Goal: Task Accomplishment & Management: Complete application form

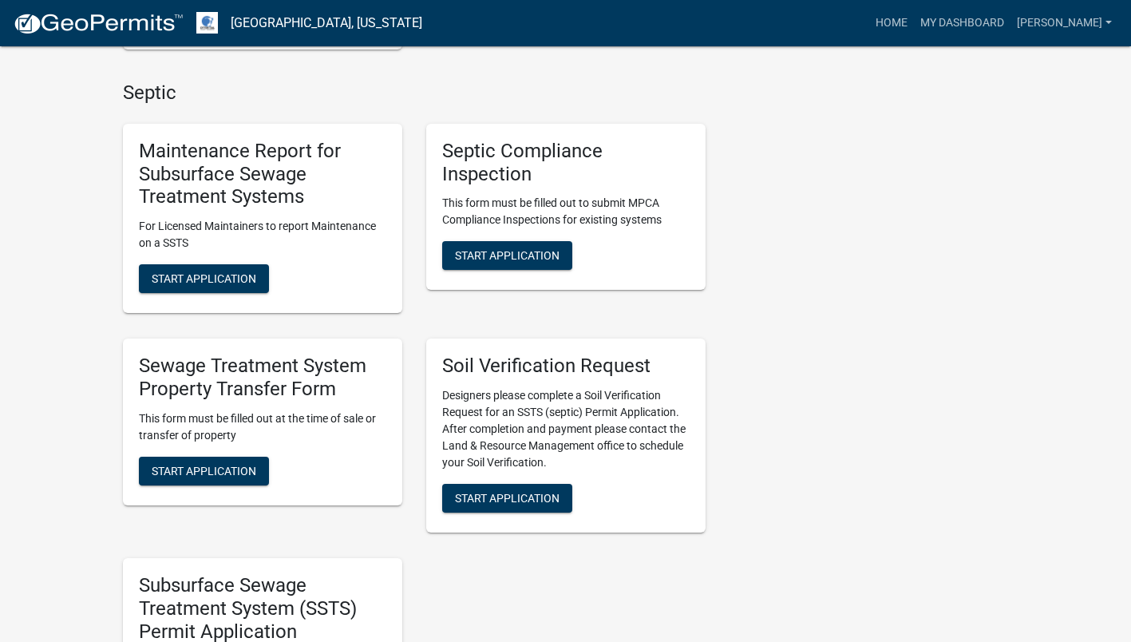
scroll to position [479, 0]
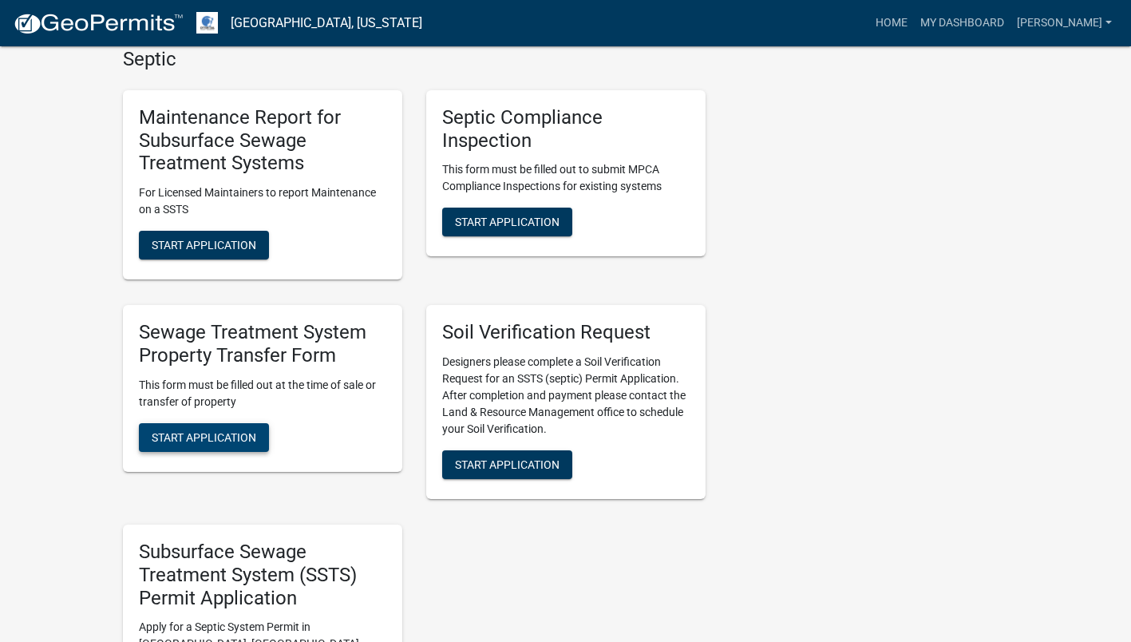
click at [215, 439] on span "Start Application" at bounding box center [204, 436] width 105 height 13
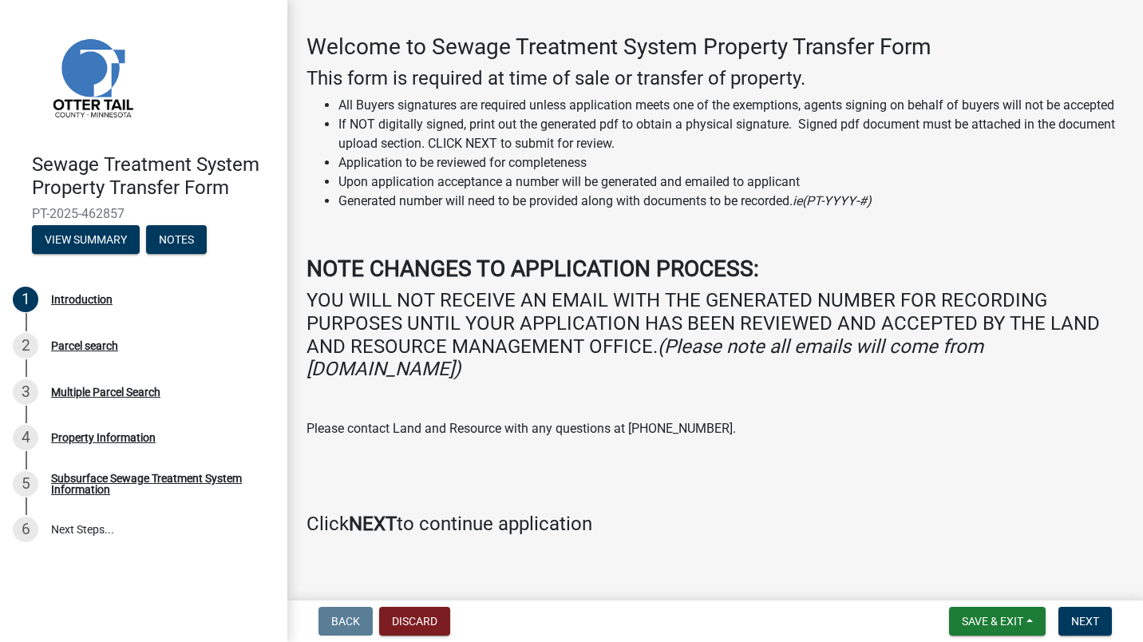
scroll to position [92, 0]
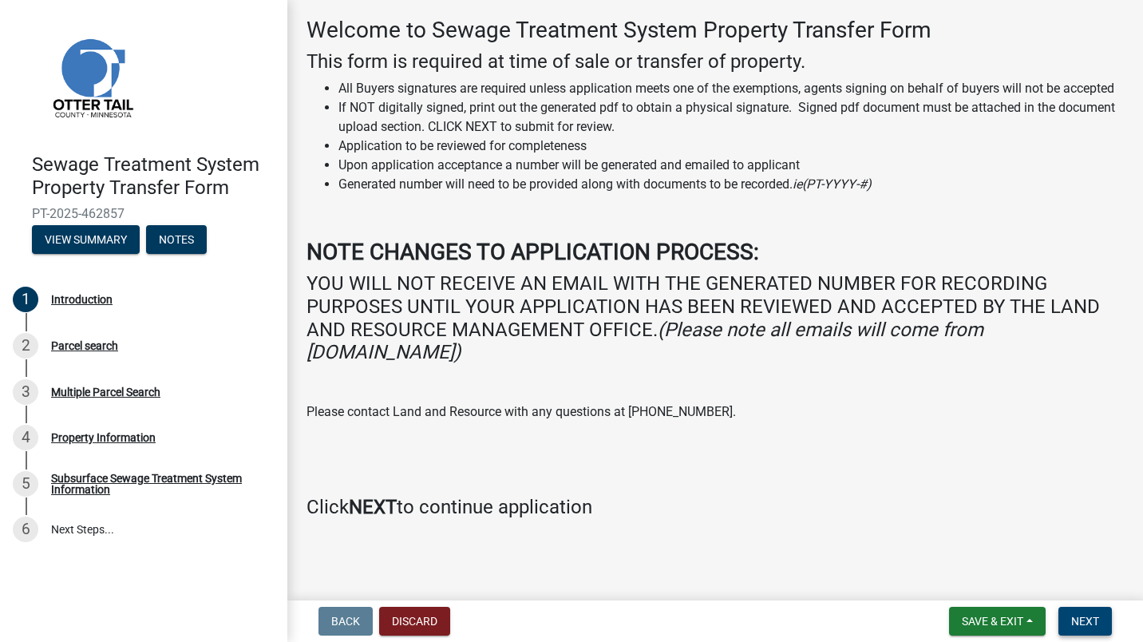
click at [1099, 620] on span "Next" at bounding box center [1086, 621] width 28 height 13
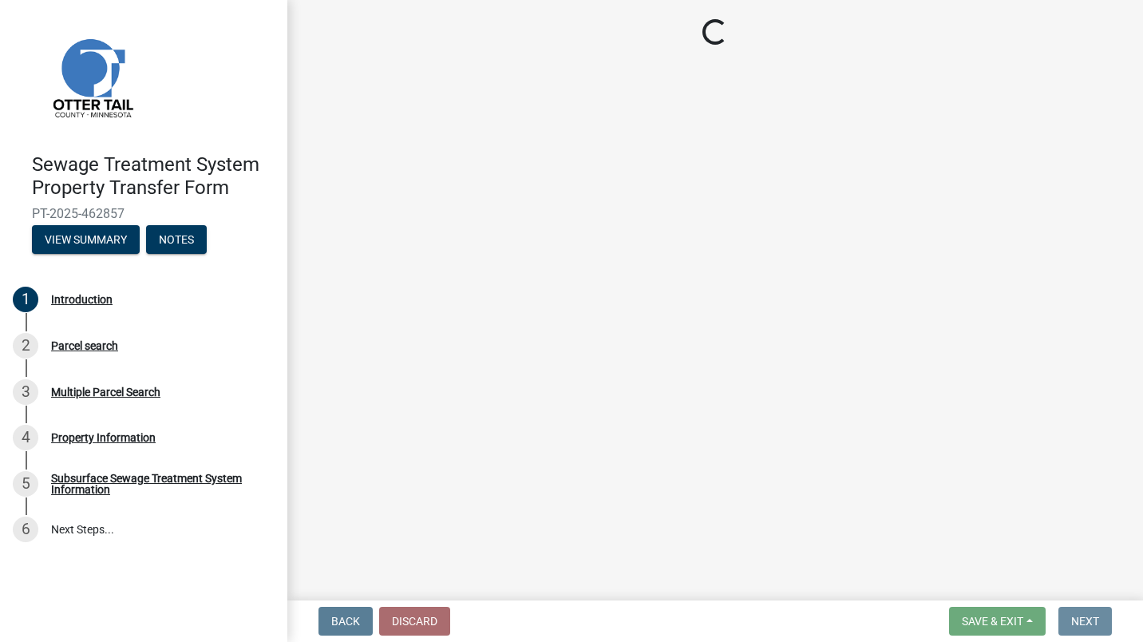
scroll to position [0, 0]
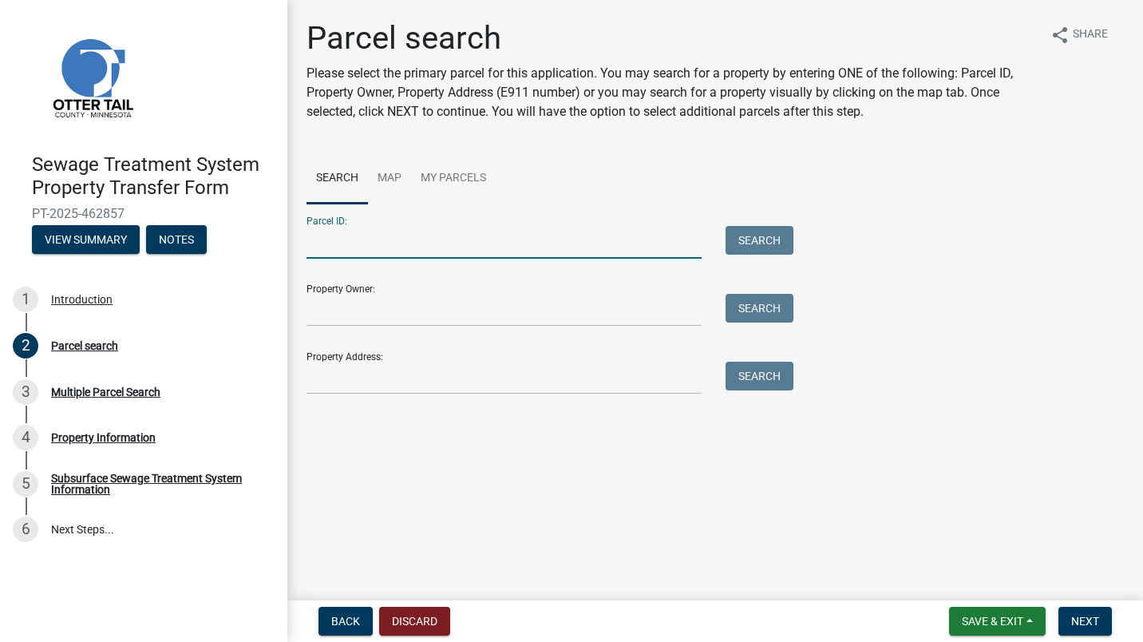
click at [400, 236] on input "Parcel ID:" at bounding box center [504, 242] width 395 height 33
click at [757, 245] on button "Search" at bounding box center [760, 240] width 68 height 29
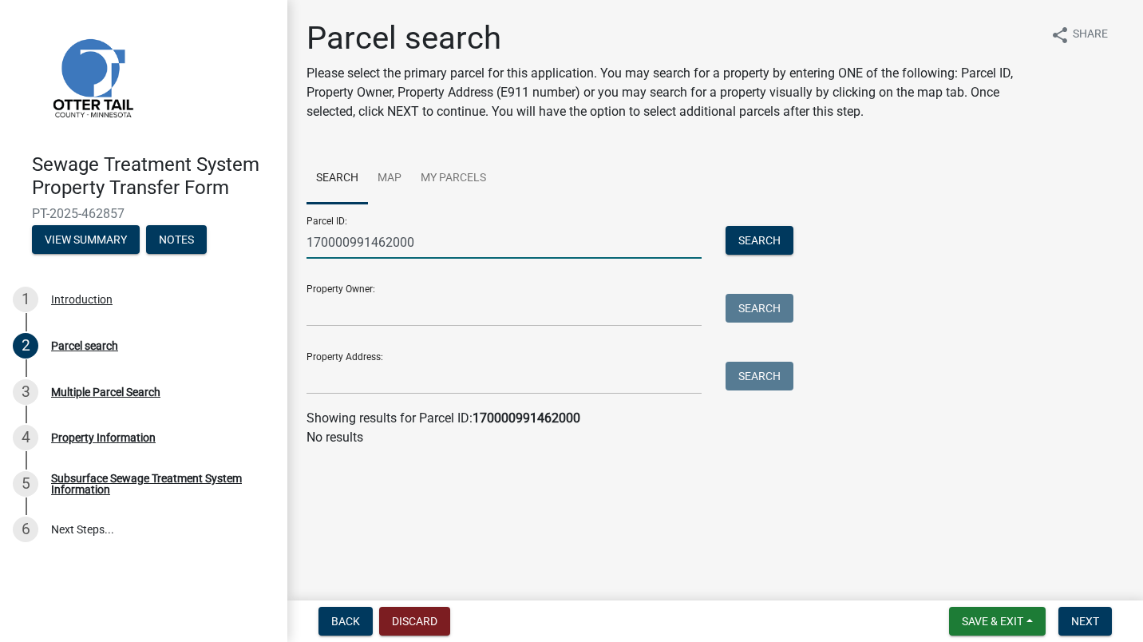
click at [347, 240] on input "170000991462000" at bounding box center [504, 242] width 395 height 33
type input "1700000991462000"
click at [757, 237] on button "Search" at bounding box center [760, 240] width 68 height 29
drag, startPoint x: 469, startPoint y: 244, endPoint x: 260, endPoint y: 230, distance: 208.9
click at [260, 230] on div "Sewage Treatment System Property Transfer Form PT-2025-462857 View Summary Note…" at bounding box center [571, 321] width 1143 height 642
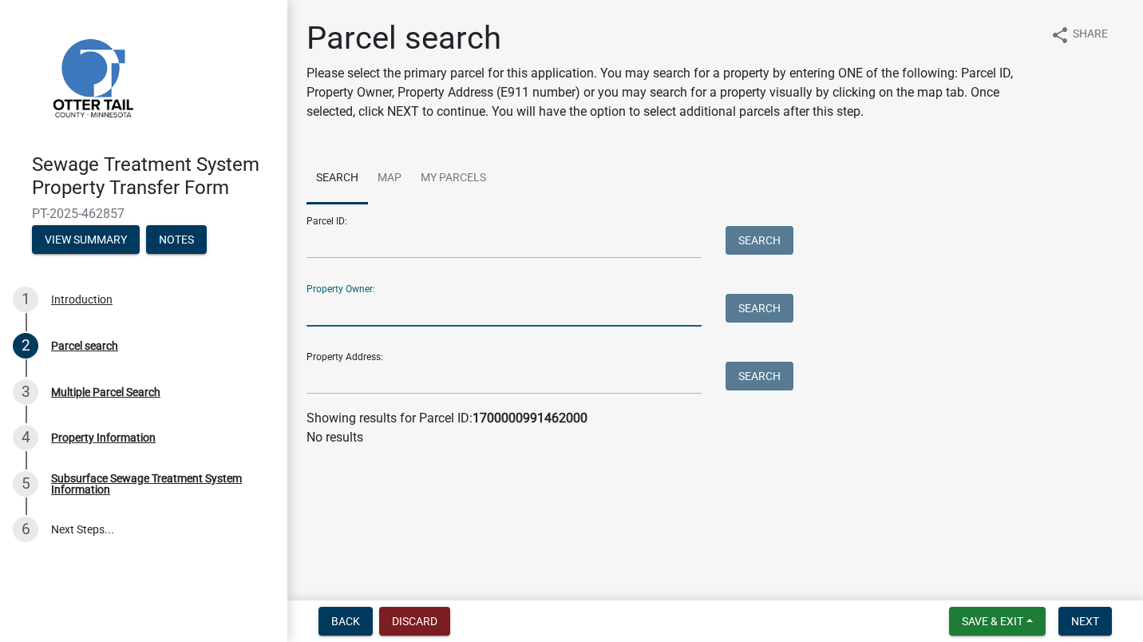
click at [366, 314] on input "Property Owner:" at bounding box center [504, 310] width 395 height 33
type input "[PERSON_NAME]"
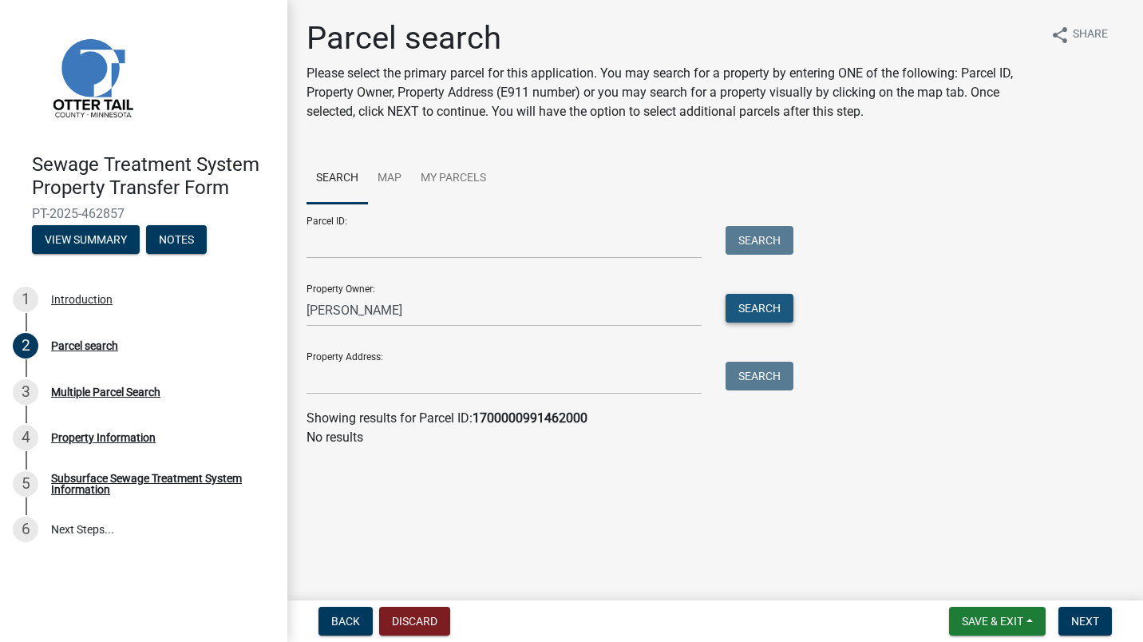
click at [767, 310] on button "Search" at bounding box center [760, 308] width 68 height 29
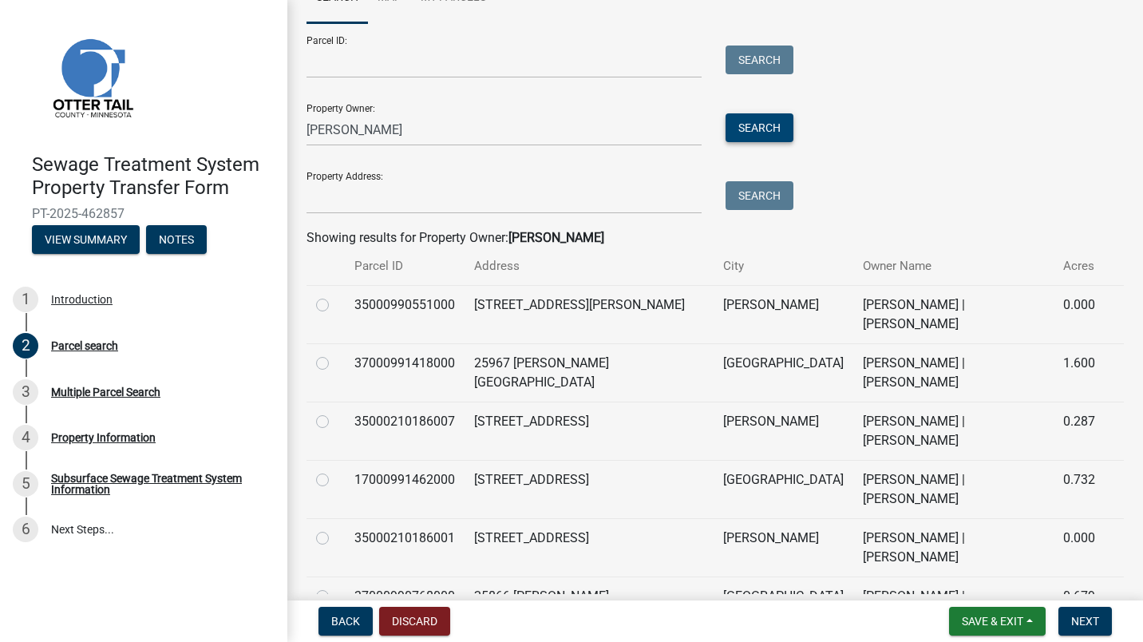
scroll to position [208, 0]
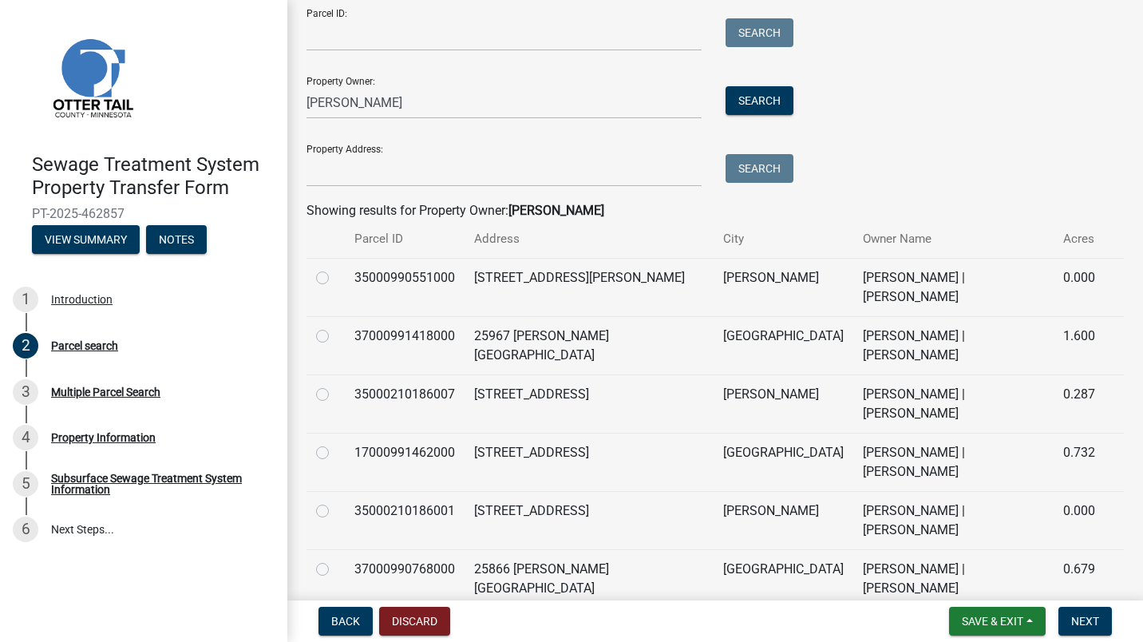
click at [335, 443] on label at bounding box center [335, 443] width 0 height 0
click at [335, 443] on input "radio" at bounding box center [340, 448] width 10 height 10
radio input "true"
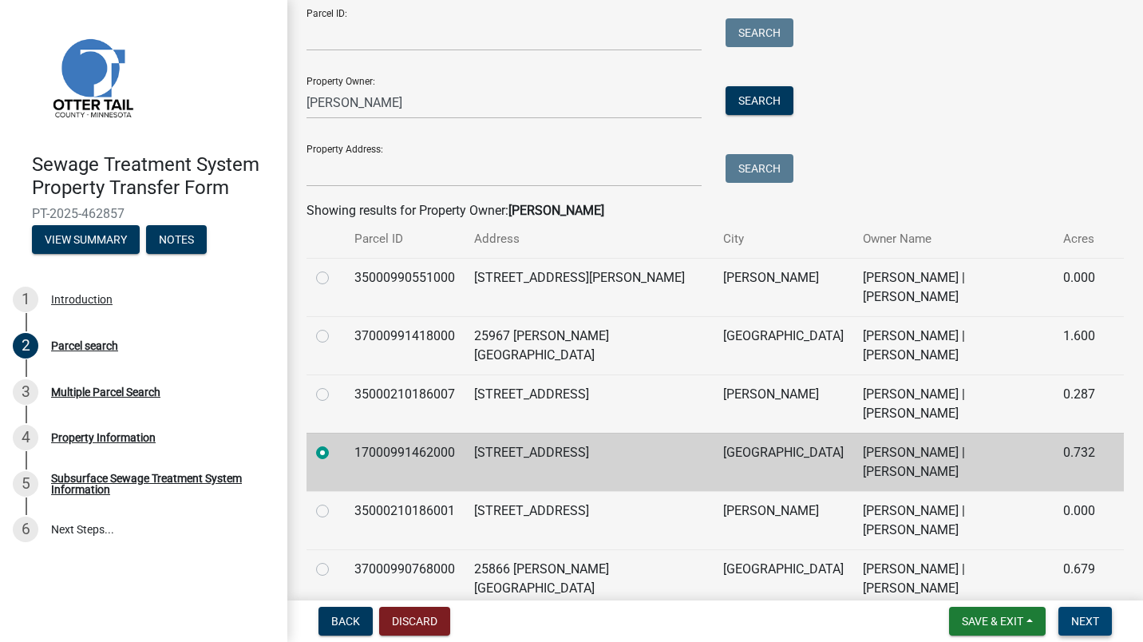
click at [1094, 624] on span "Next" at bounding box center [1086, 621] width 28 height 13
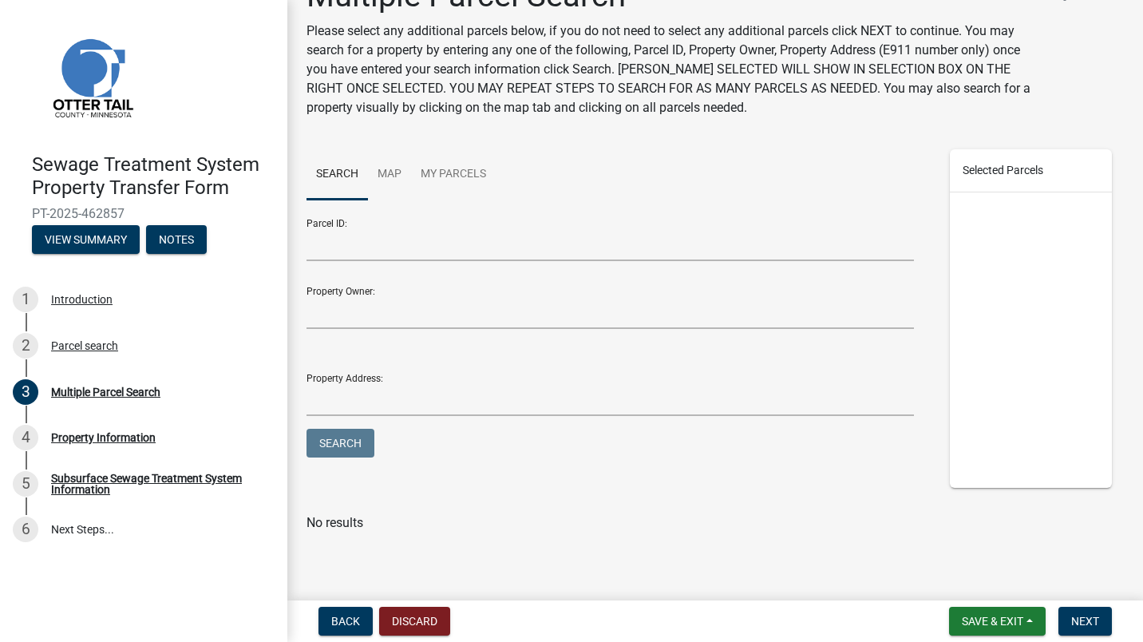
scroll to position [43, 0]
click at [1075, 616] on span "Next" at bounding box center [1086, 621] width 28 height 13
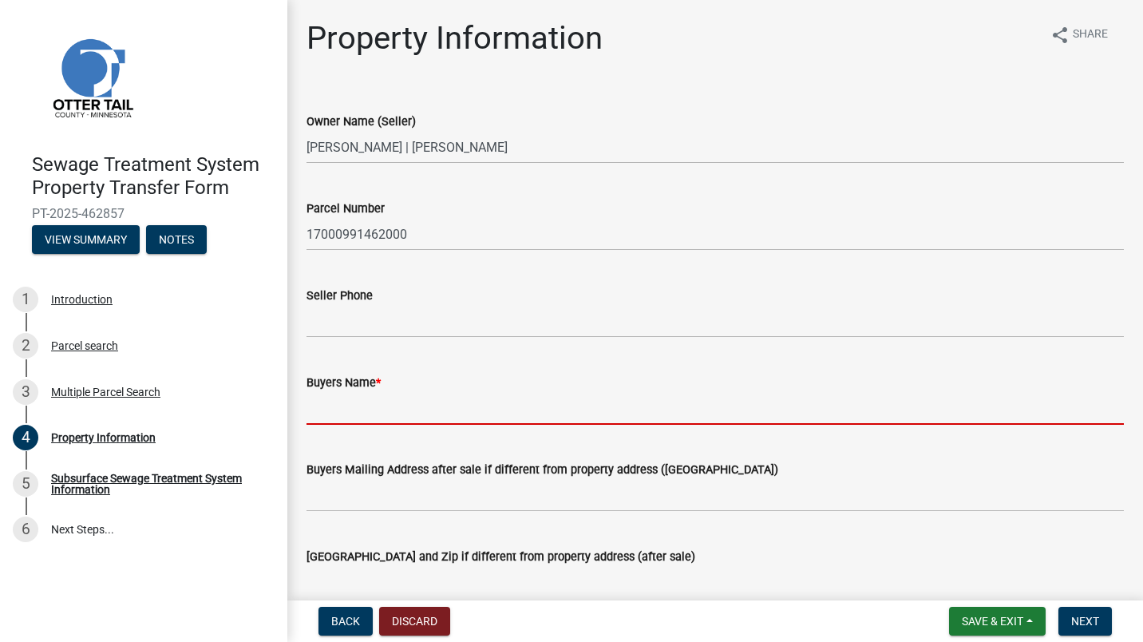
click at [385, 395] on input "Buyers Name *" at bounding box center [716, 408] width 818 height 33
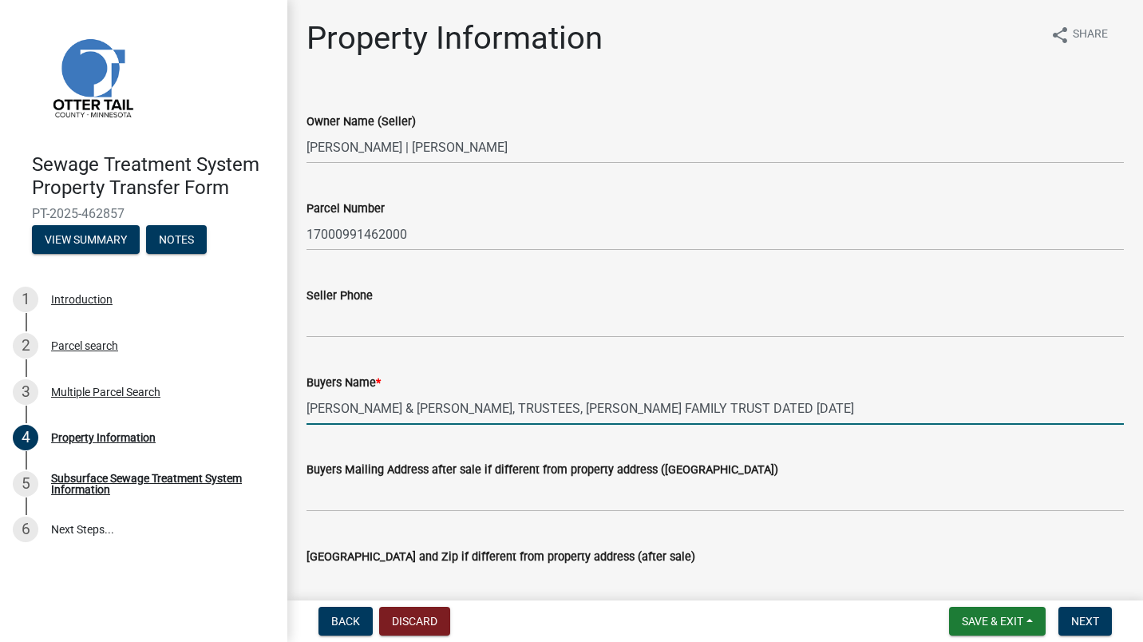
type input "[PERSON_NAME] & [PERSON_NAME], TRUSTEES, [PERSON_NAME] FAMILY TRUST DATED [DATE]"
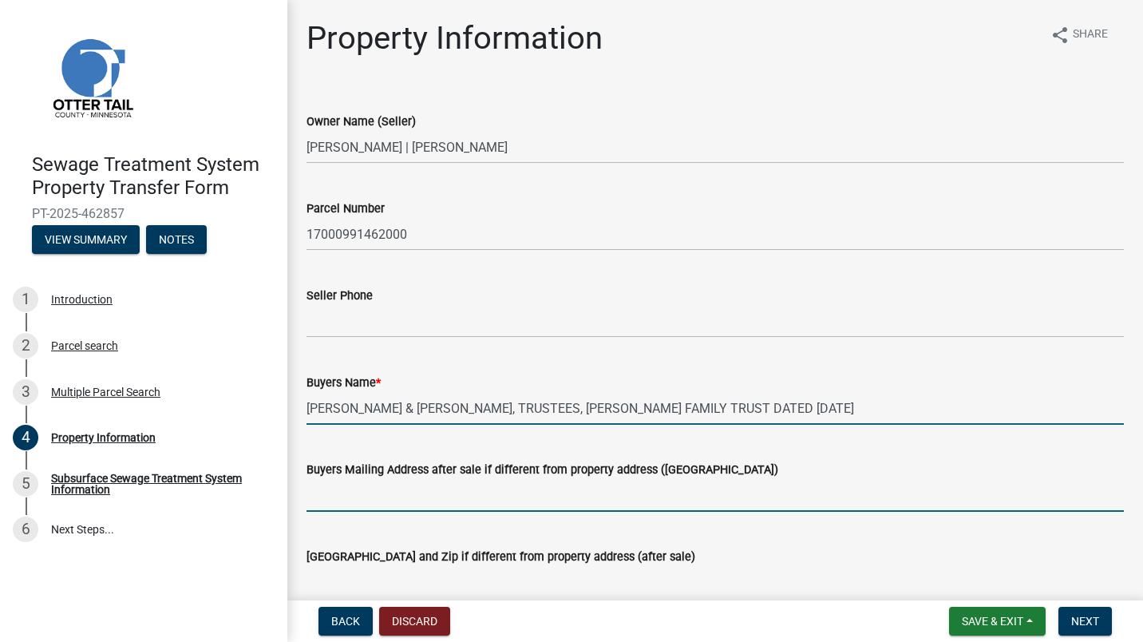
click at [394, 489] on input "Buyers Mailing Address after sale if different from property address ([GEOGRAPH…" at bounding box center [716, 495] width 818 height 33
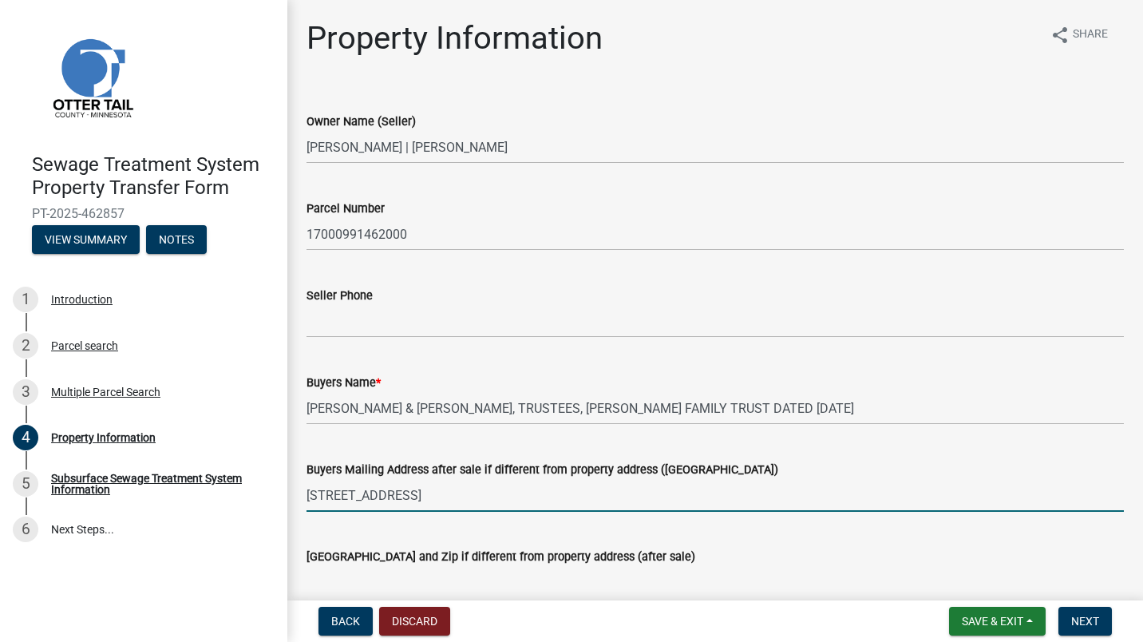
scroll to position [160, 0]
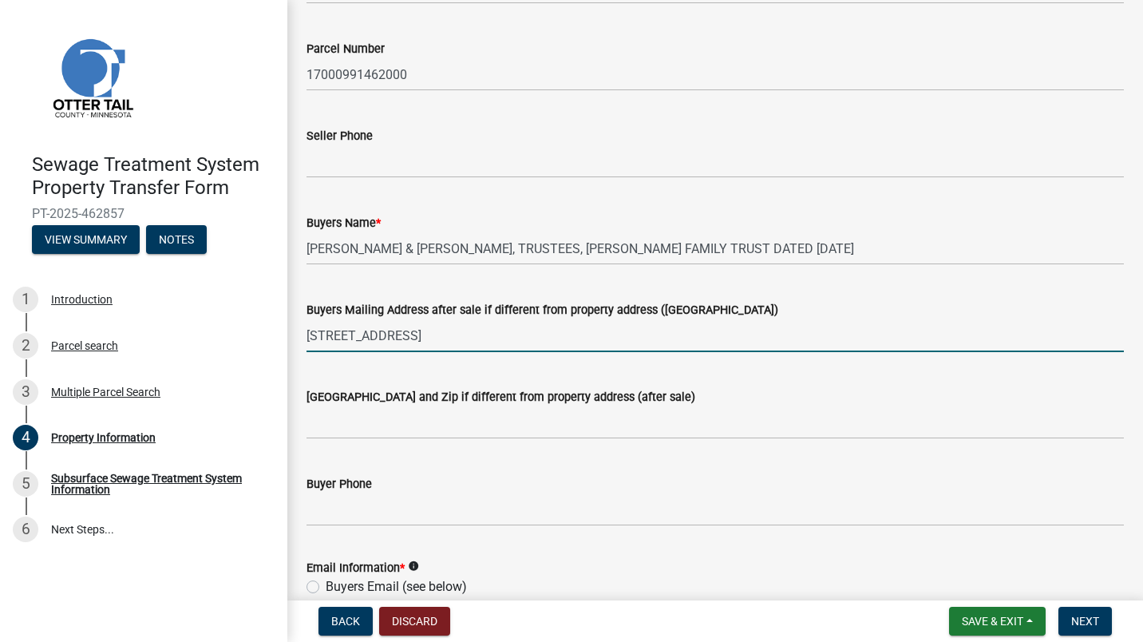
type input "[STREET_ADDRESS]"
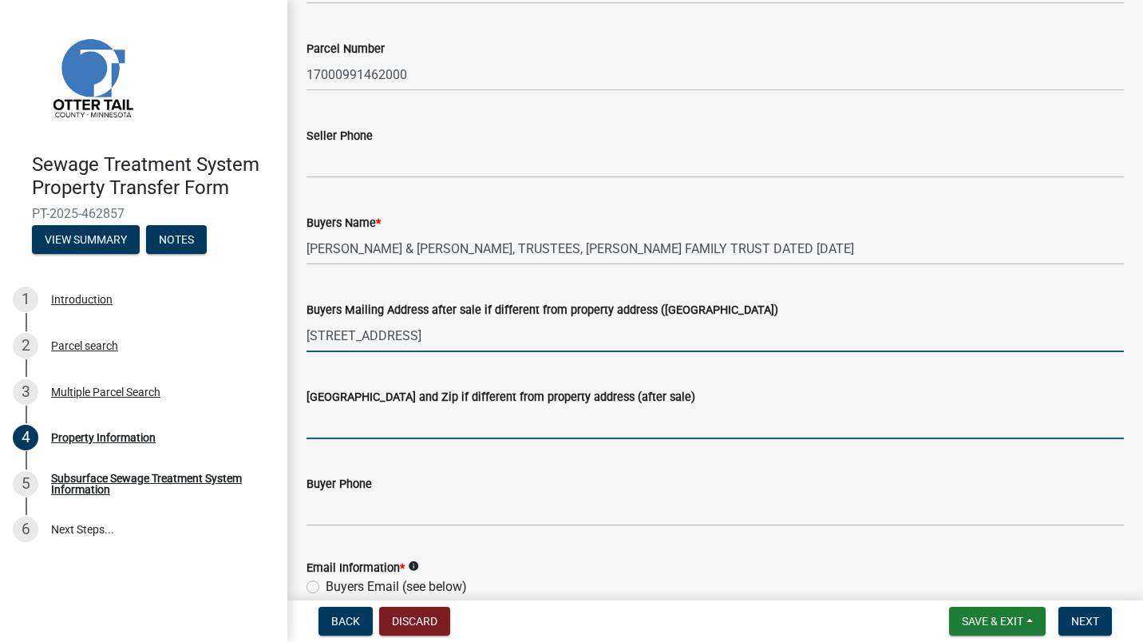
click at [419, 425] on input "[GEOGRAPHIC_DATA] and Zip if different from property address (after sale)" at bounding box center [716, 422] width 818 height 33
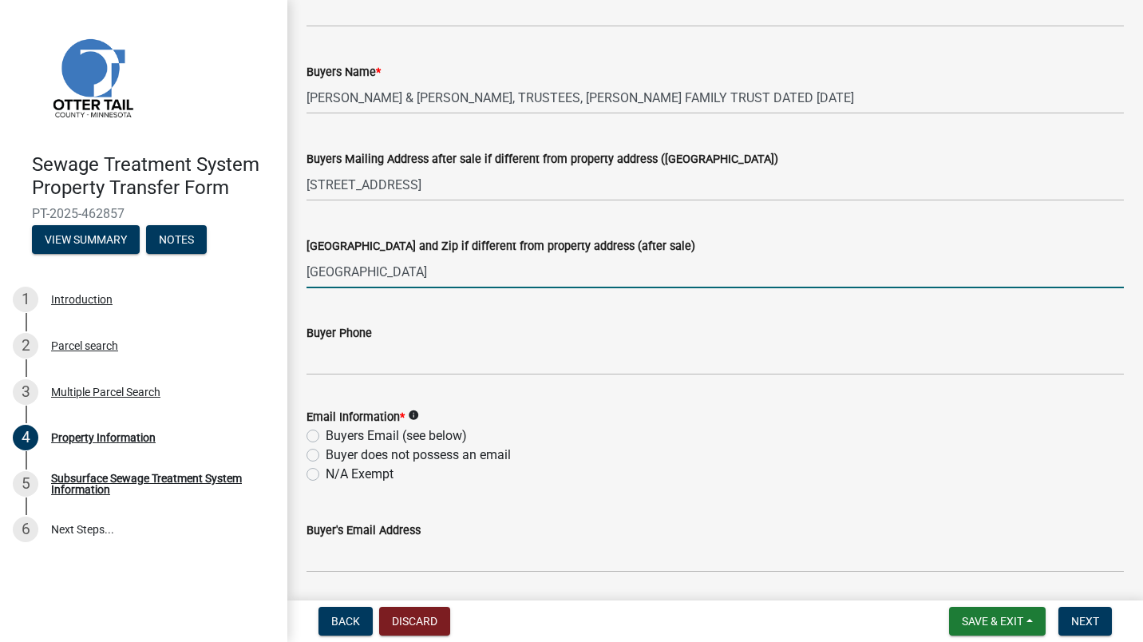
scroll to position [319, 0]
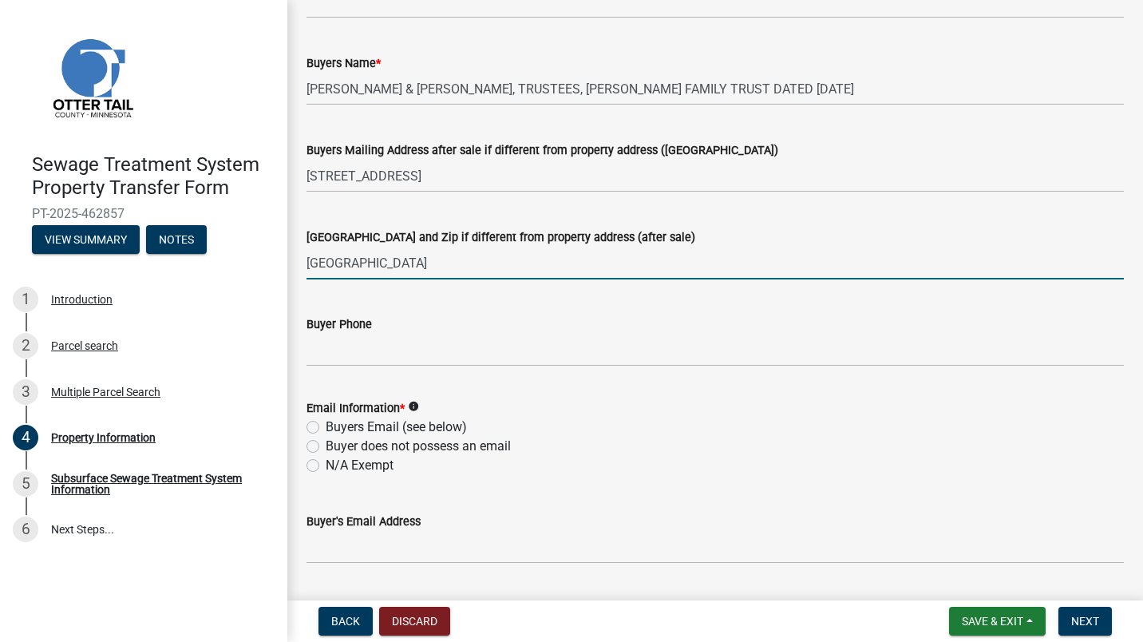
type input "[GEOGRAPHIC_DATA]"
click at [326, 464] on label "N/A Exempt" at bounding box center [360, 465] width 68 height 19
click at [326, 464] on input "N/A Exempt" at bounding box center [331, 461] width 10 height 10
radio input "true"
click at [326, 464] on label "N/A Exempt" at bounding box center [360, 465] width 68 height 19
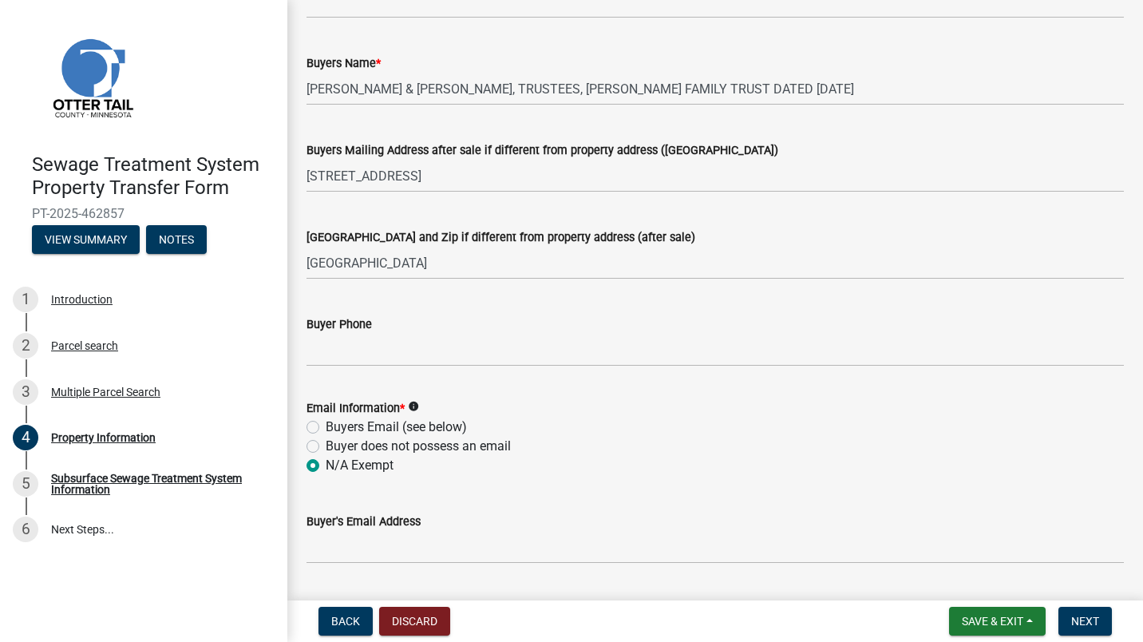
click at [326, 464] on input "N/A Exempt" at bounding box center [331, 461] width 10 height 10
click at [326, 426] on label "Buyers Email (see below)" at bounding box center [396, 427] width 141 height 19
click at [326, 426] on input "Buyers Email (see below)" at bounding box center [331, 423] width 10 height 10
radio input "true"
click at [367, 549] on input "Buyer's Email Address" at bounding box center [716, 547] width 818 height 33
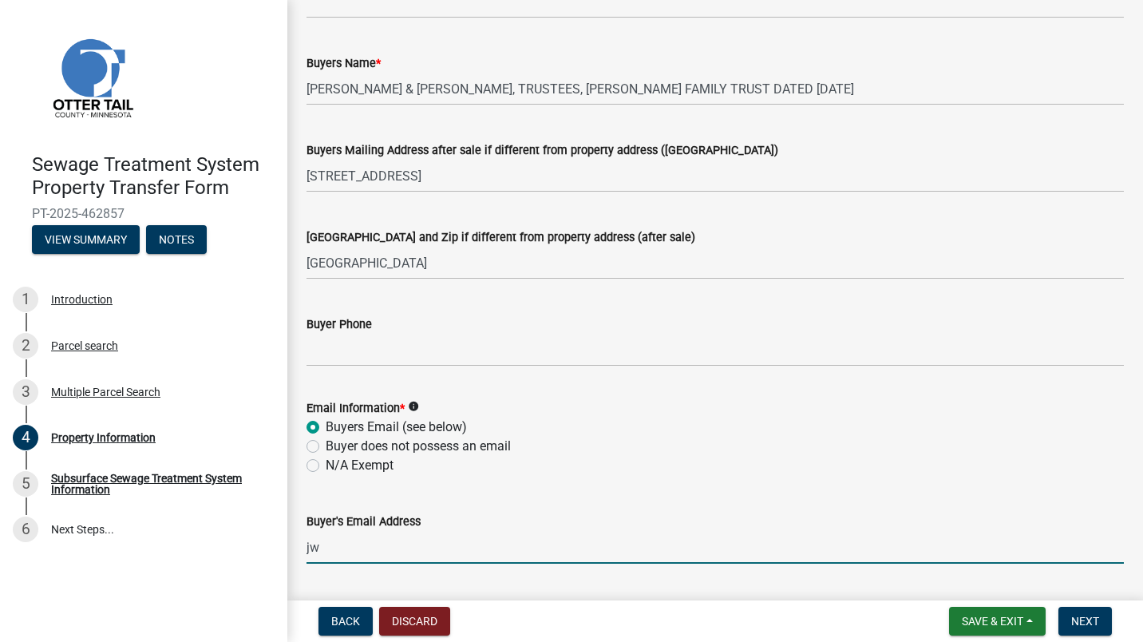
type input "j"
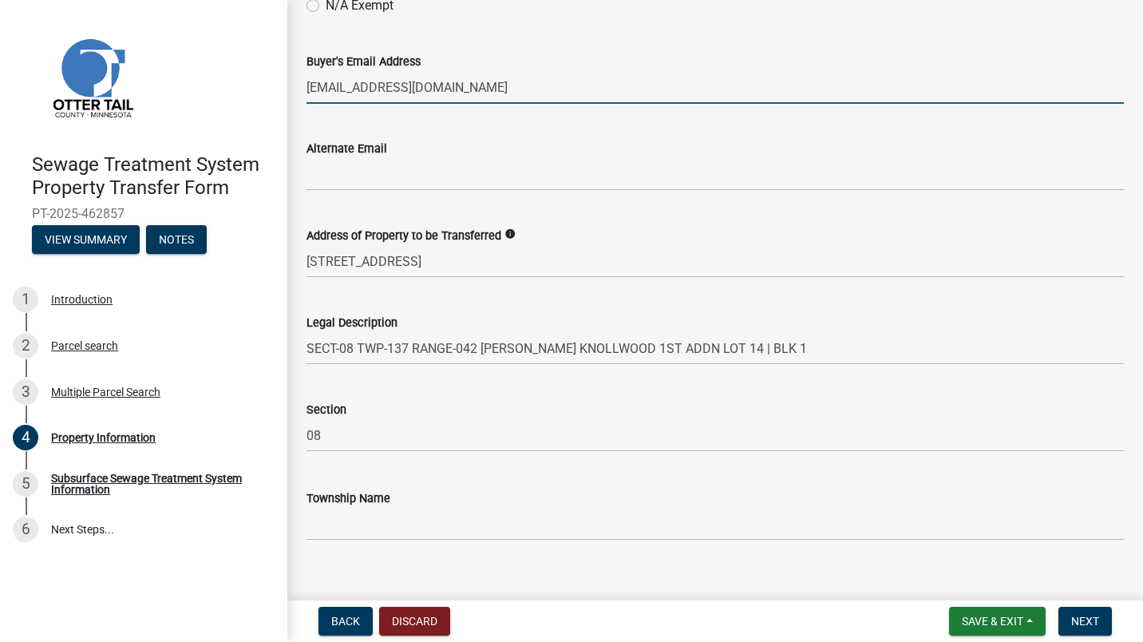
scroll to position [801, 0]
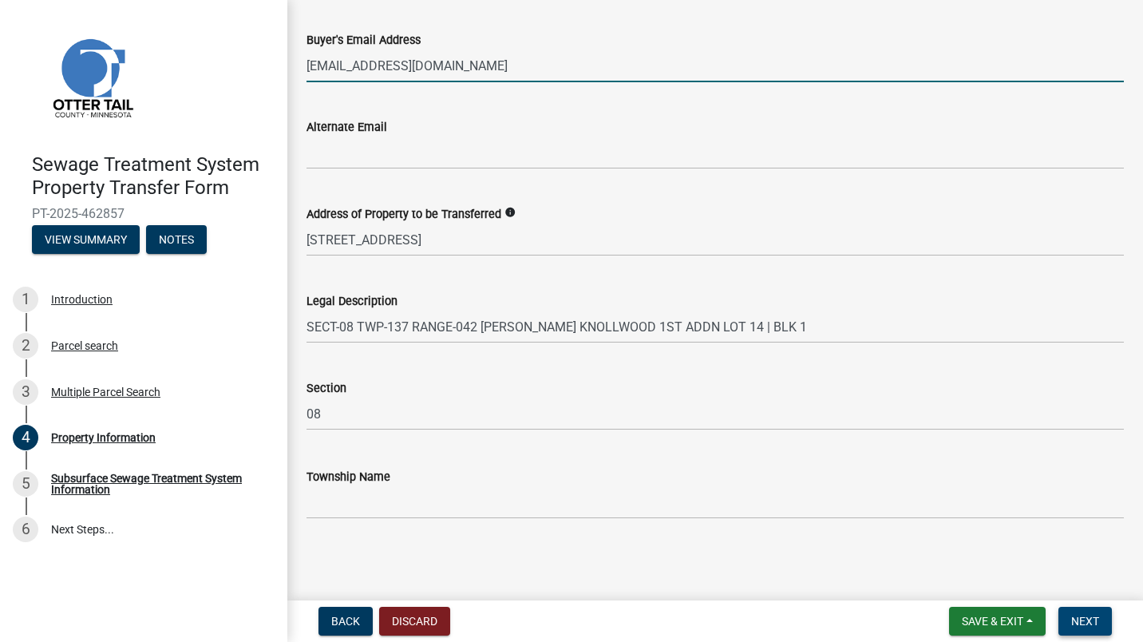
type input "[EMAIL_ADDRESS][DOMAIN_NAME]"
click at [1085, 619] on span "Next" at bounding box center [1086, 621] width 28 height 13
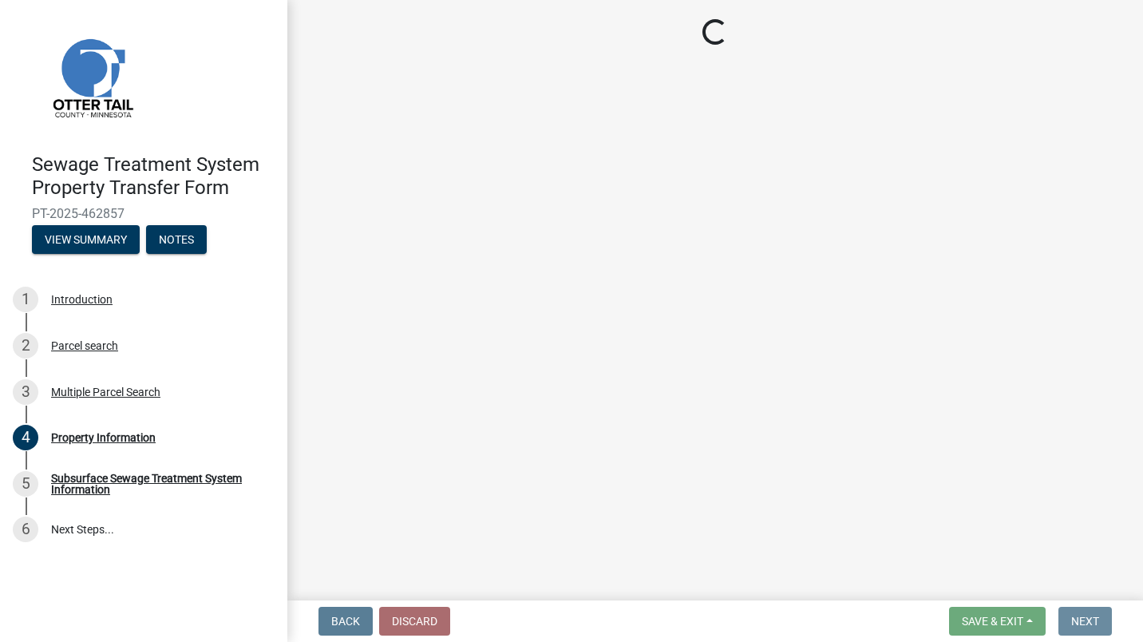
scroll to position [0, 0]
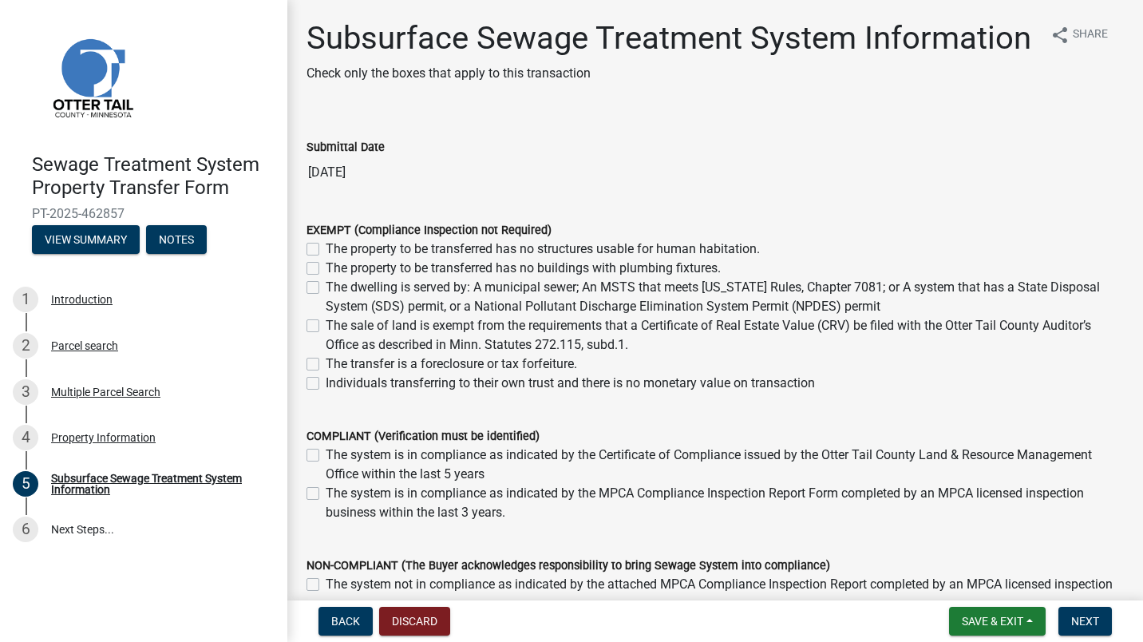
click at [326, 393] on label "Individuals transferring to their own trust and there is no monetary value on t…" at bounding box center [570, 383] width 489 height 19
click at [326, 384] on input "Individuals transferring to their own trust and there is no monetary value on t…" at bounding box center [331, 379] width 10 height 10
checkbox input "true"
checkbox input "false"
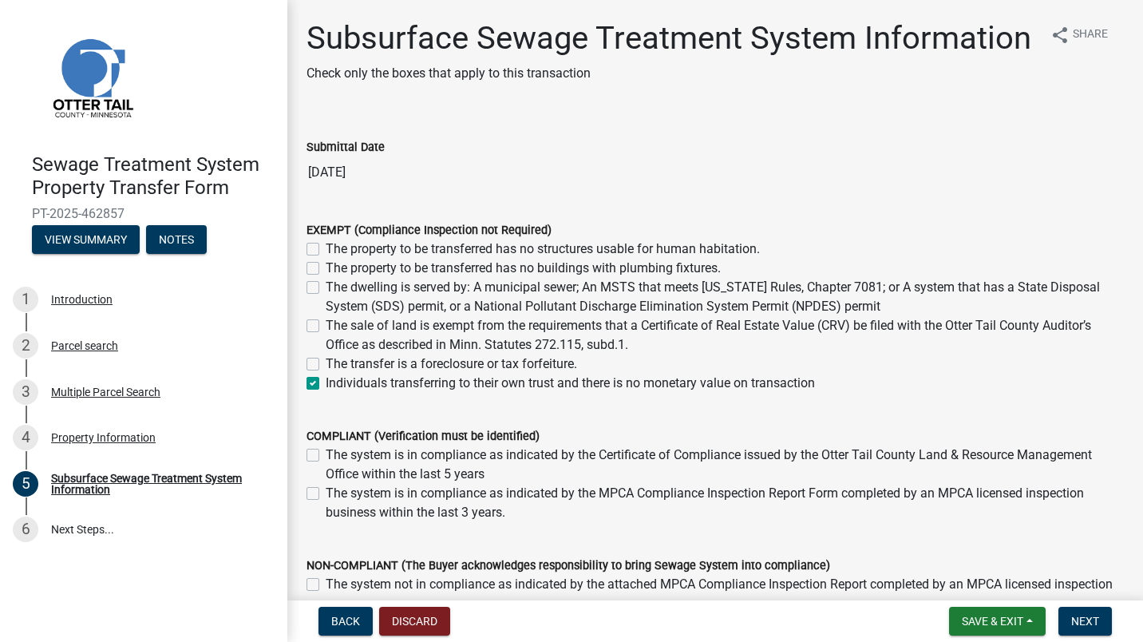
checkbox input "false"
checkbox input "true"
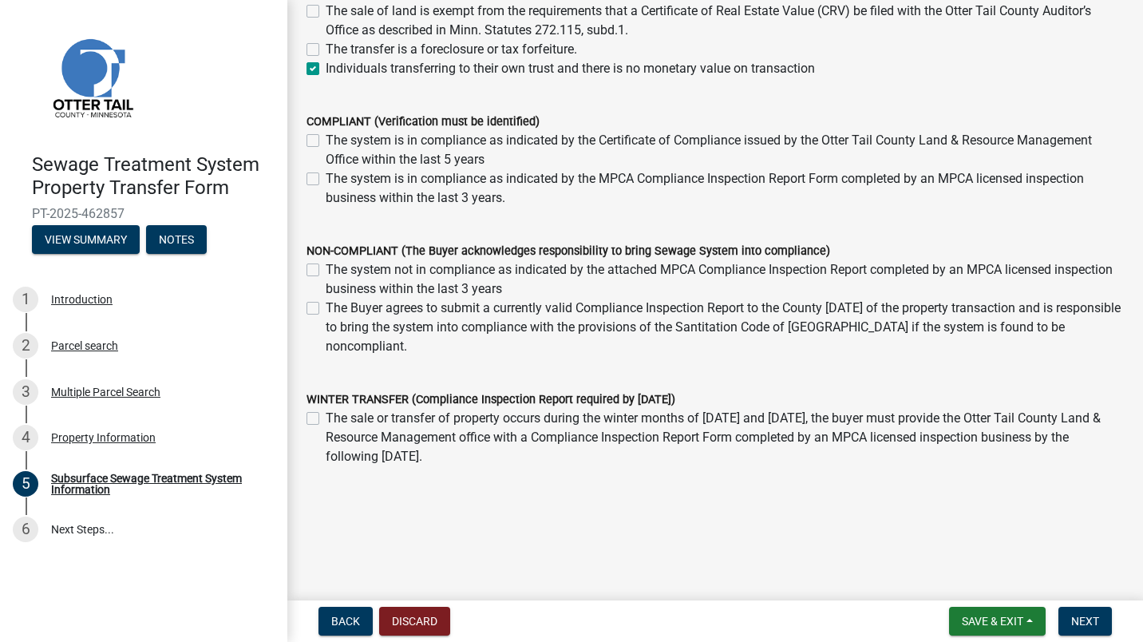
scroll to position [353, 0]
click at [1097, 618] on span "Next" at bounding box center [1086, 621] width 28 height 13
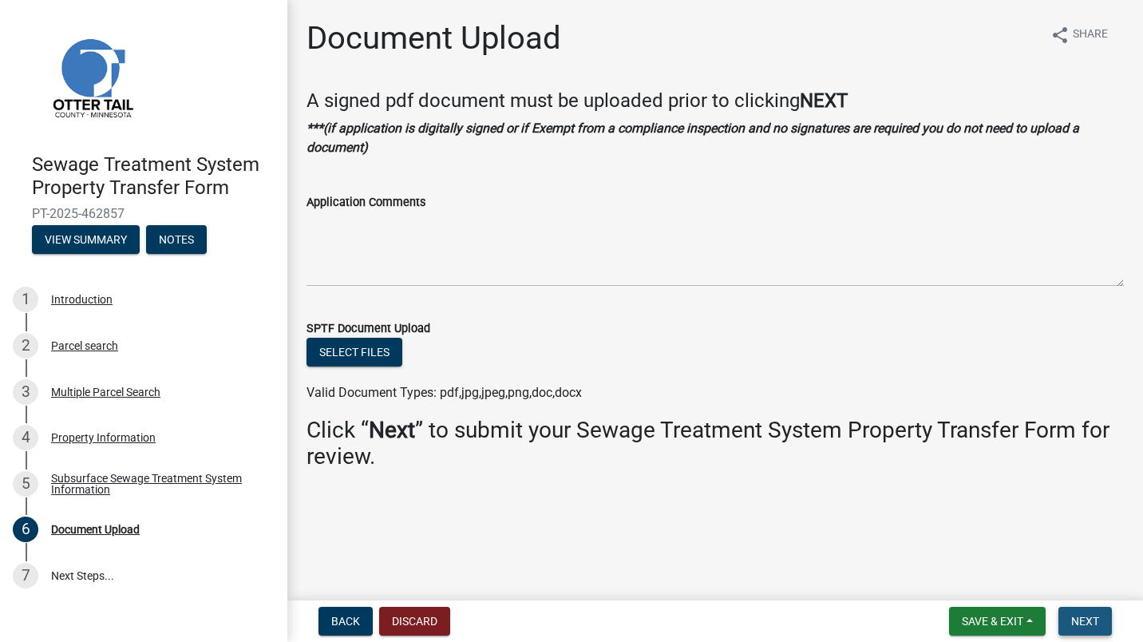
click at [1088, 621] on span "Next" at bounding box center [1086, 621] width 28 height 13
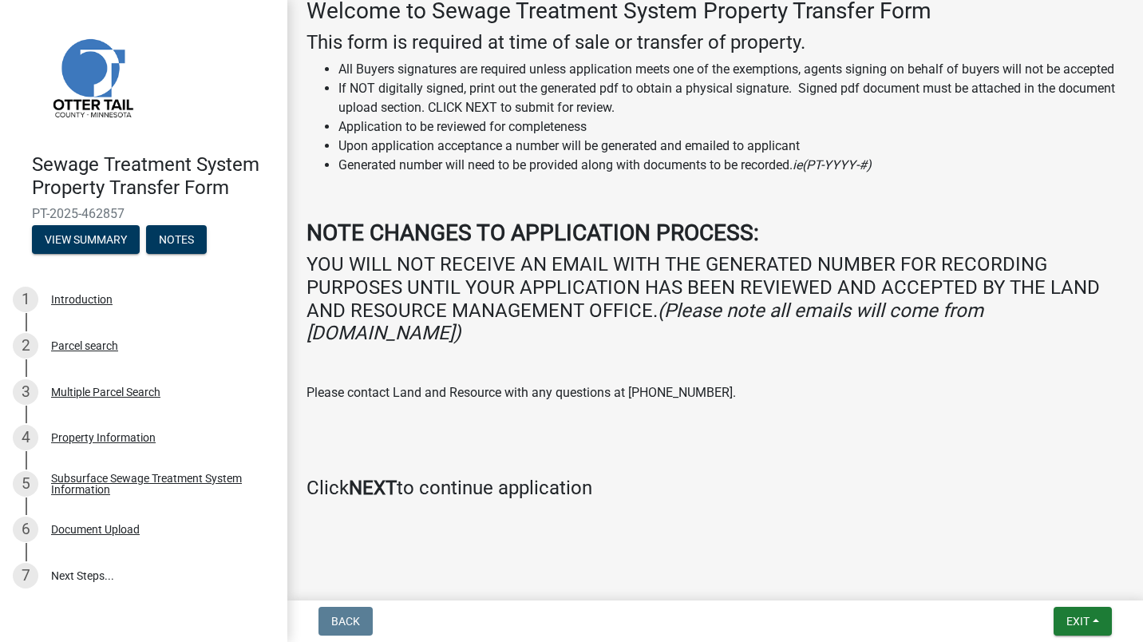
scroll to position [263, 0]
click at [1075, 619] on button "Exit" at bounding box center [1083, 621] width 58 height 29
click at [1074, 616] on span "Exit" at bounding box center [1078, 621] width 23 height 13
click at [1067, 619] on span "Exit" at bounding box center [1078, 621] width 23 height 13
click at [1040, 582] on button "Save & Exit" at bounding box center [1049, 580] width 128 height 38
